Goal: Communication & Community: Answer question/provide support

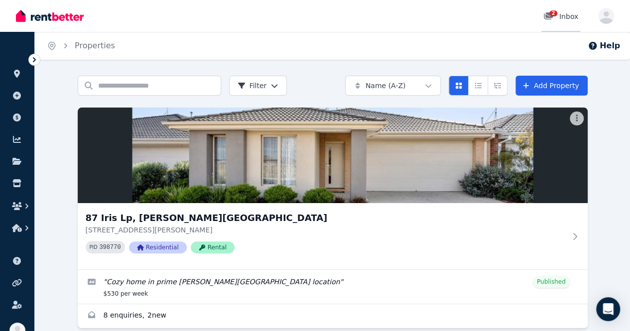
click at [555, 19] on div "2" at bounding box center [552, 16] width 16 height 10
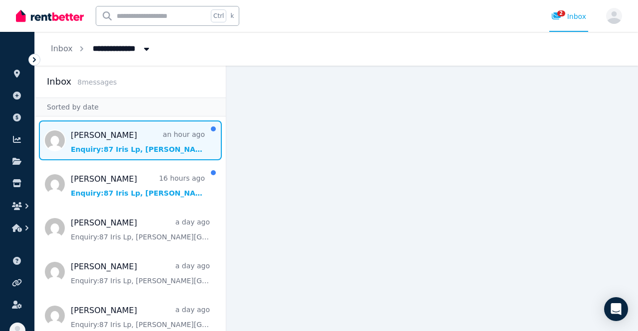
click at [79, 139] on span "Message list" at bounding box center [130, 141] width 191 height 40
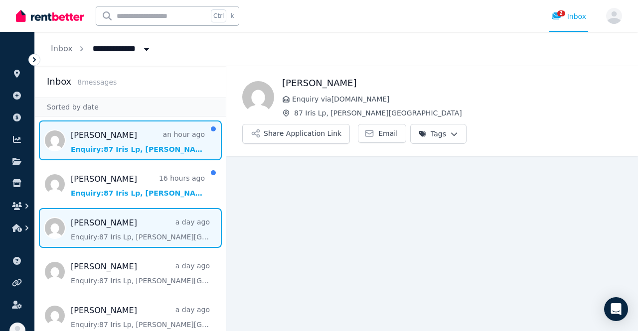
click at [113, 222] on span "Message list" at bounding box center [130, 228] width 191 height 40
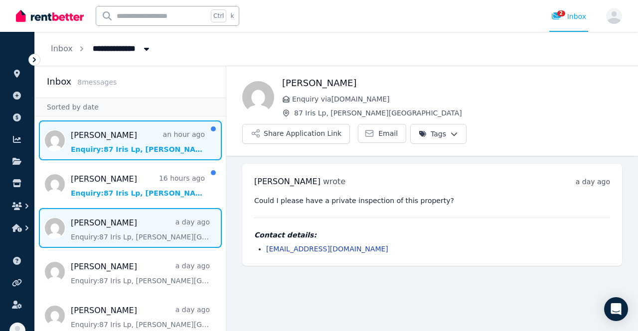
click at [115, 138] on span "Message list" at bounding box center [130, 141] width 191 height 40
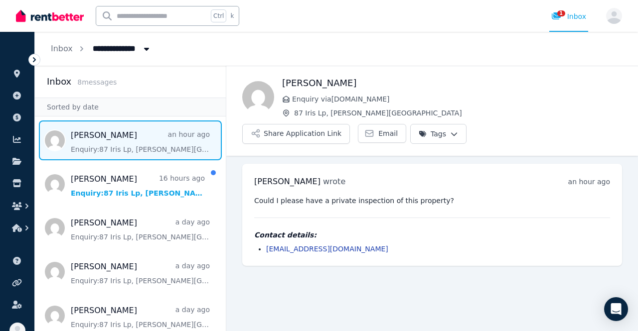
click at [112, 131] on span "Message list" at bounding box center [130, 141] width 191 height 40
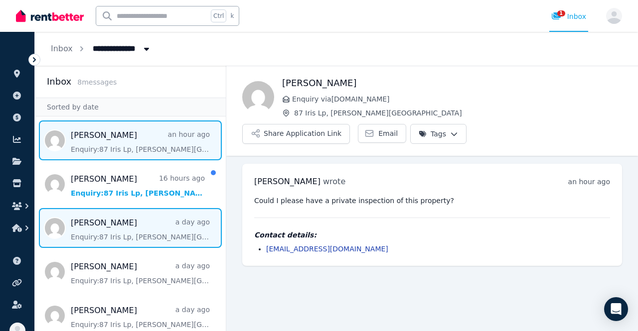
click at [107, 227] on span "Message list" at bounding box center [130, 228] width 191 height 40
click at [109, 137] on span "Message list" at bounding box center [130, 141] width 191 height 40
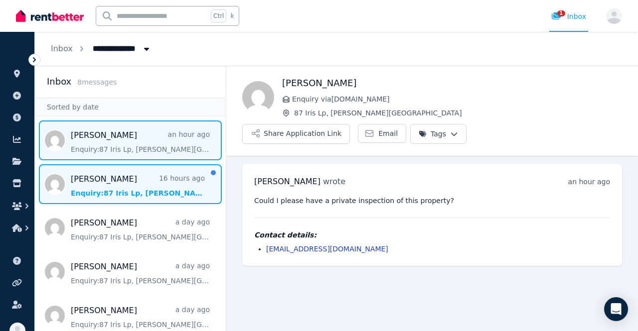
click at [97, 190] on span "Message list" at bounding box center [130, 184] width 191 height 40
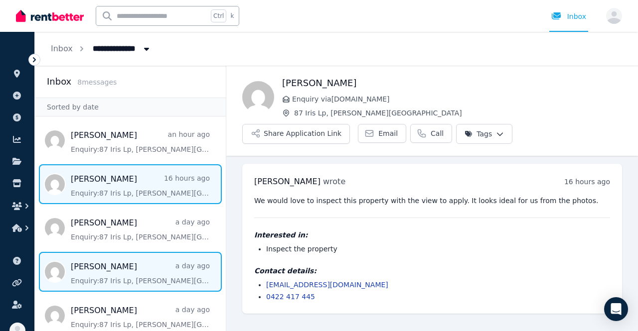
click at [117, 267] on span "Message list" at bounding box center [130, 272] width 191 height 40
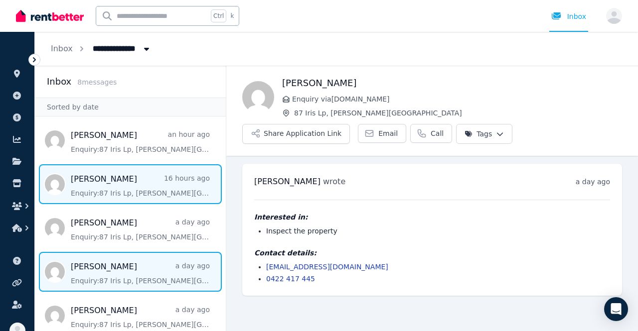
click at [85, 171] on span "Message list" at bounding box center [130, 184] width 191 height 40
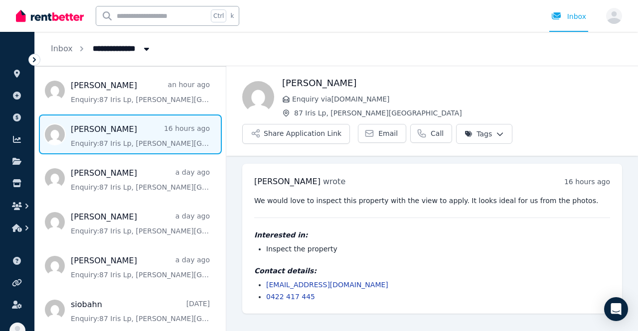
scroll to position [100, 0]
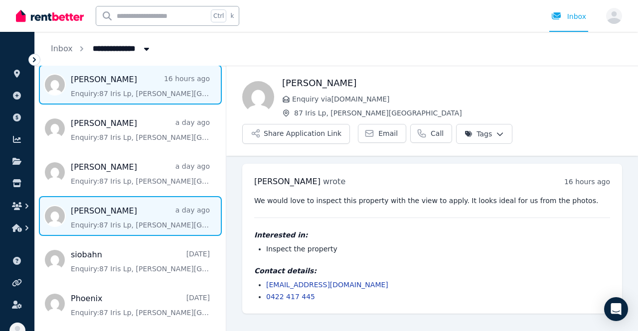
click at [107, 217] on span "Message list" at bounding box center [130, 216] width 191 height 40
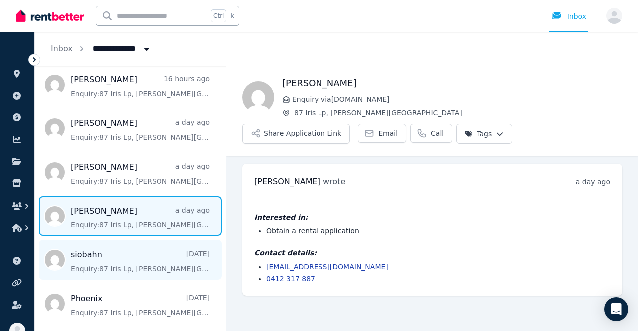
scroll to position [140, 0]
